Goal: Task Accomplishment & Management: Manage account settings

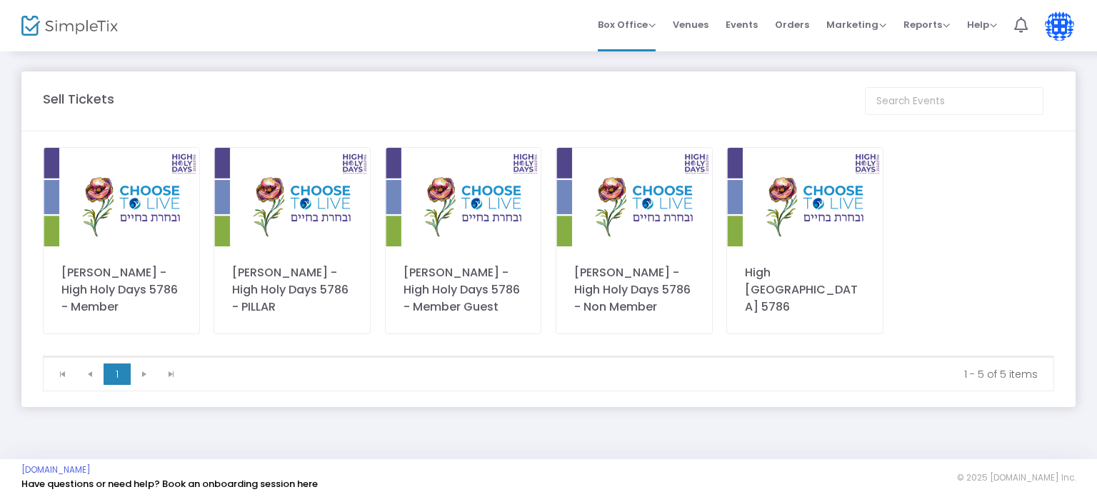
click at [408, 20] on div "Box Office Sell Tickets Bookings Sell Season Pass Venues Memberships Events Ord…" at bounding box center [639, 25] width 915 height 51
click at [788, 25] on span "Orders" at bounding box center [792, 24] width 34 height 36
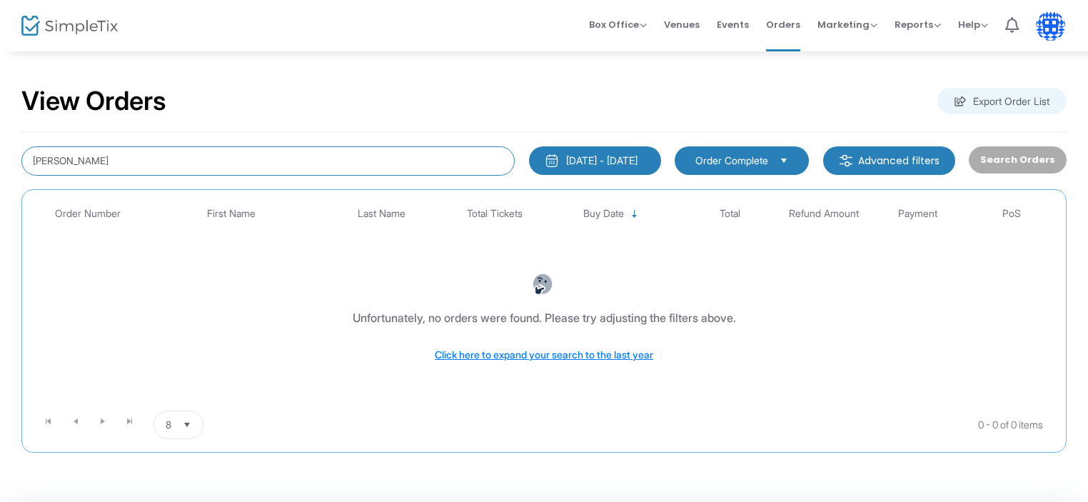
click at [189, 162] on input "[PERSON_NAME]" at bounding box center [267, 160] width 493 height 29
type input "b"
type input "[PERSON_NAME]"
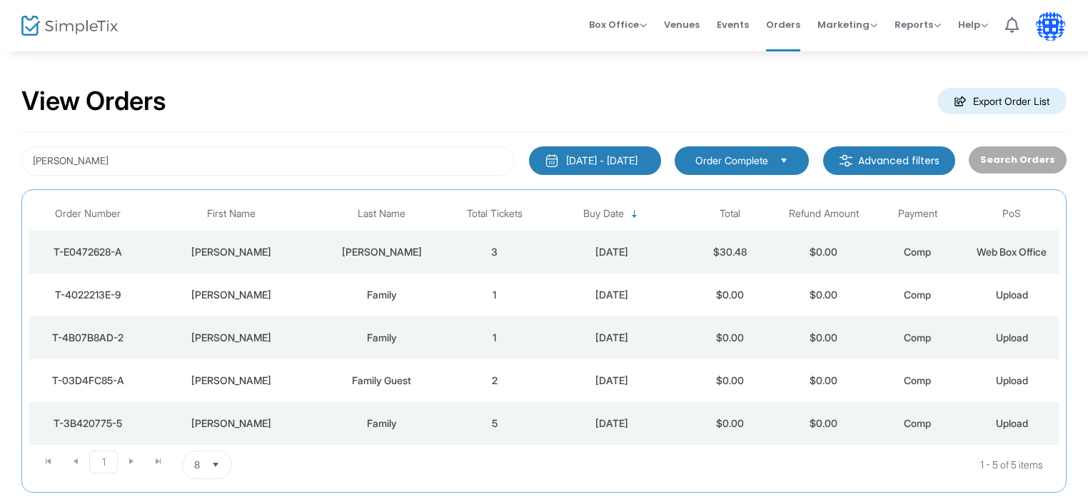
click at [387, 381] on div "Family Guest" at bounding box center [382, 380] width 124 height 14
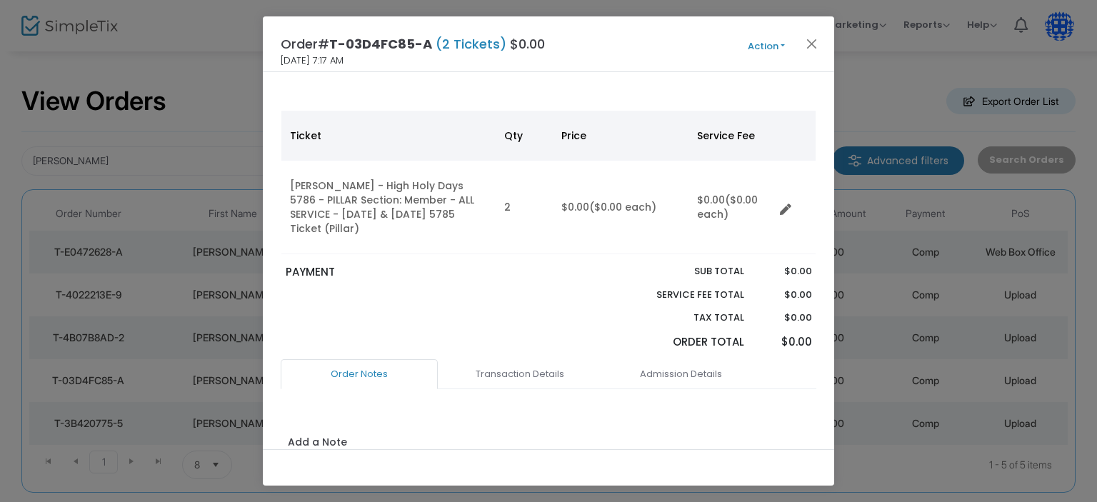
scroll to position [71, 0]
click at [668, 358] on link "Admission Details" at bounding box center [680, 373] width 157 height 30
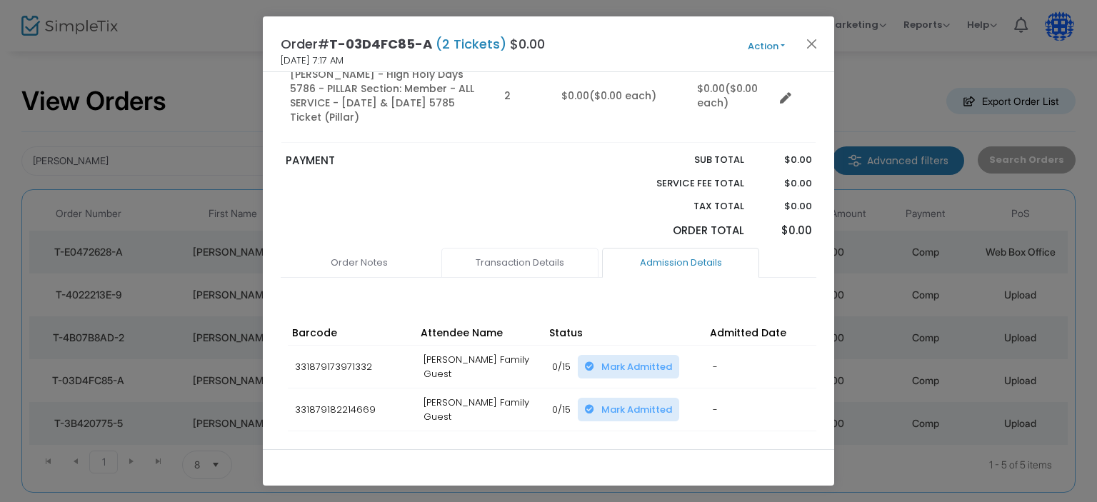
scroll to position [197, 0]
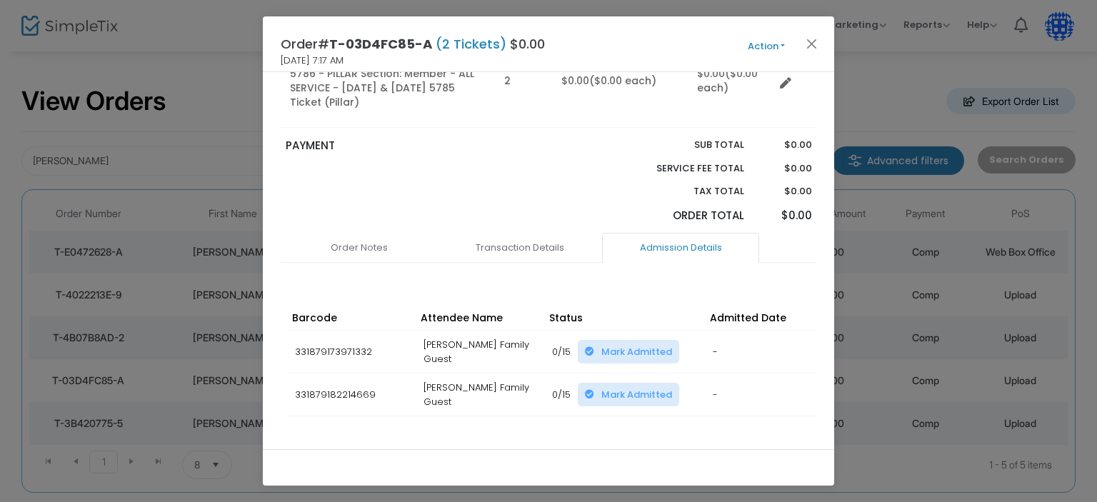
click at [626, 345] on span "Mark Admitted" at bounding box center [636, 352] width 71 height 14
click at [808, 43] on button "Close" at bounding box center [812, 43] width 19 height 19
